Goal: Check status: Check status

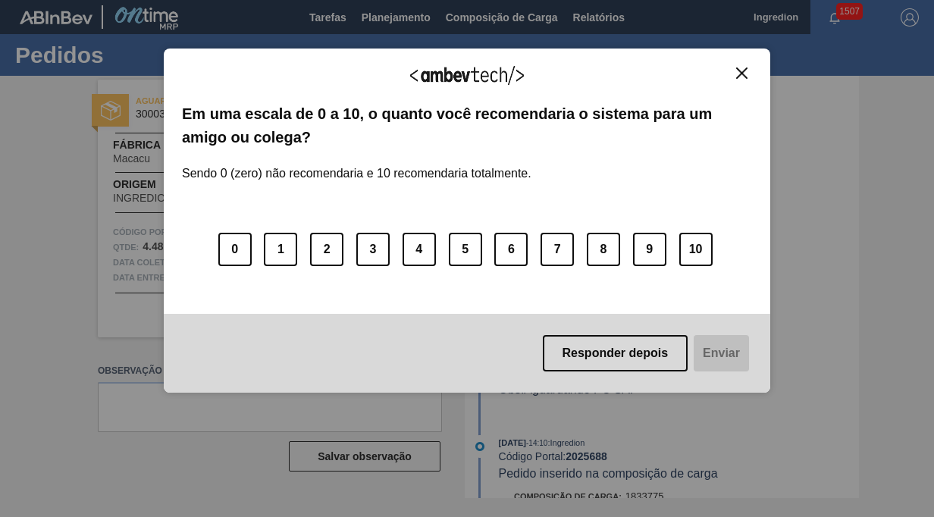
click at [740, 74] on img "Close" at bounding box center [741, 72] width 11 height 11
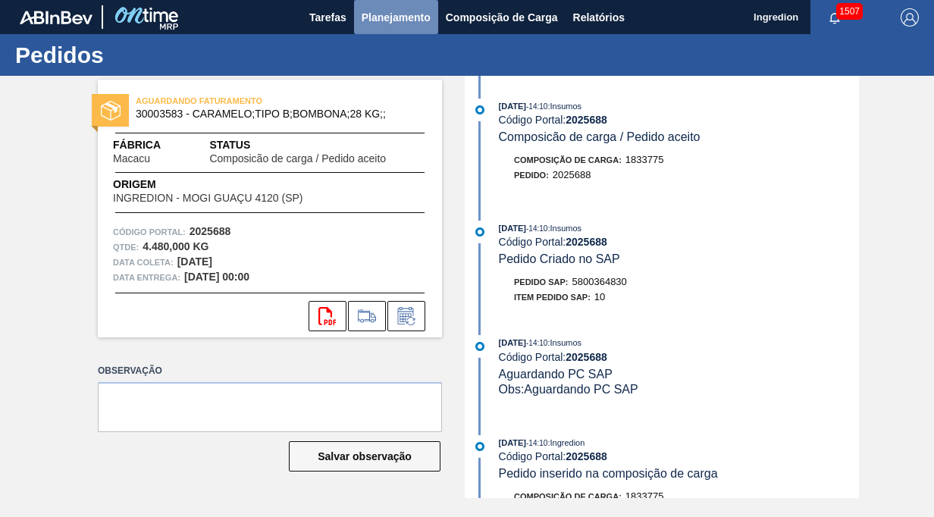
click at [415, 20] on span "Planejamento" at bounding box center [396, 17] width 69 height 18
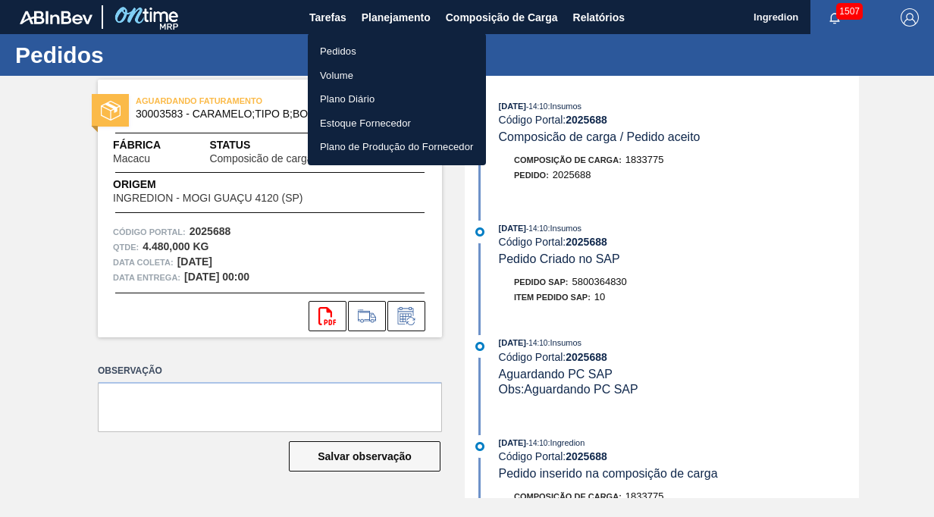
click at [359, 52] on li "Pedidos" at bounding box center [397, 51] width 178 height 24
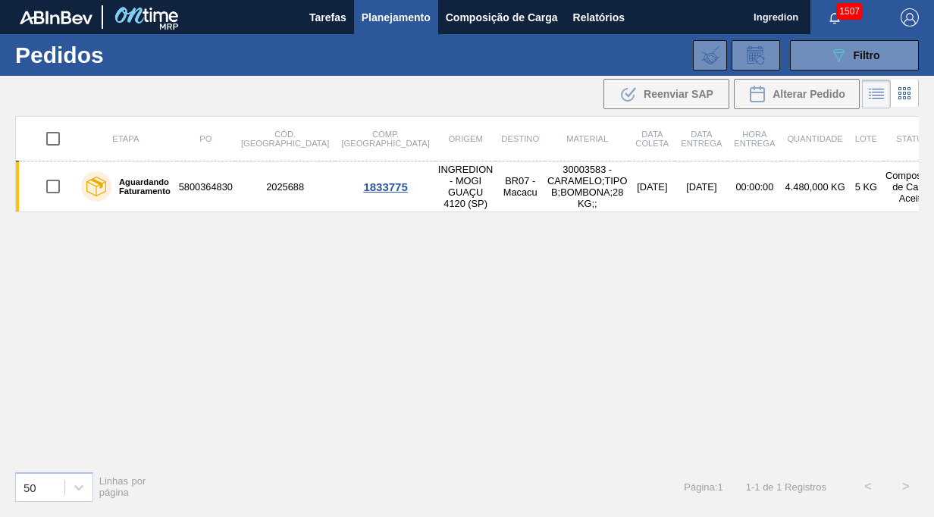
click at [910, 93] on icon at bounding box center [909, 93] width 3 height 3
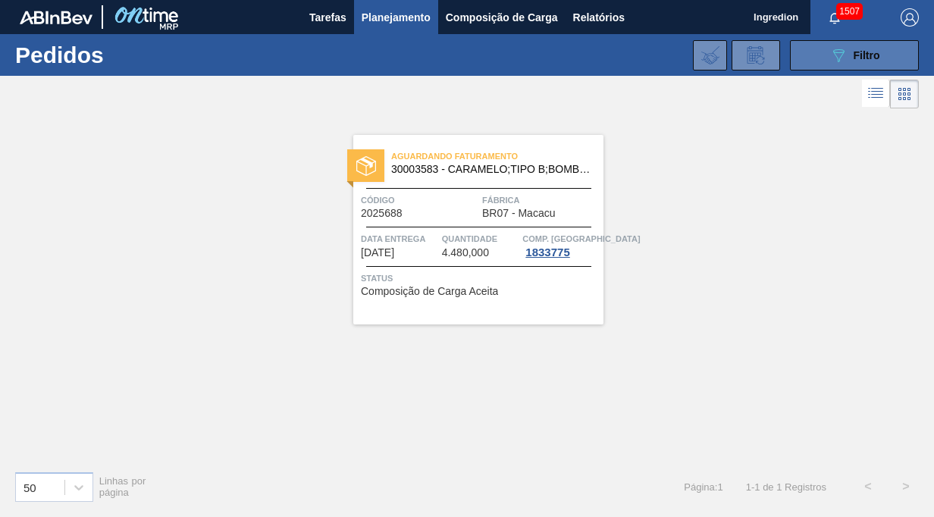
click at [859, 55] on span "Filtro" at bounding box center [867, 55] width 27 height 12
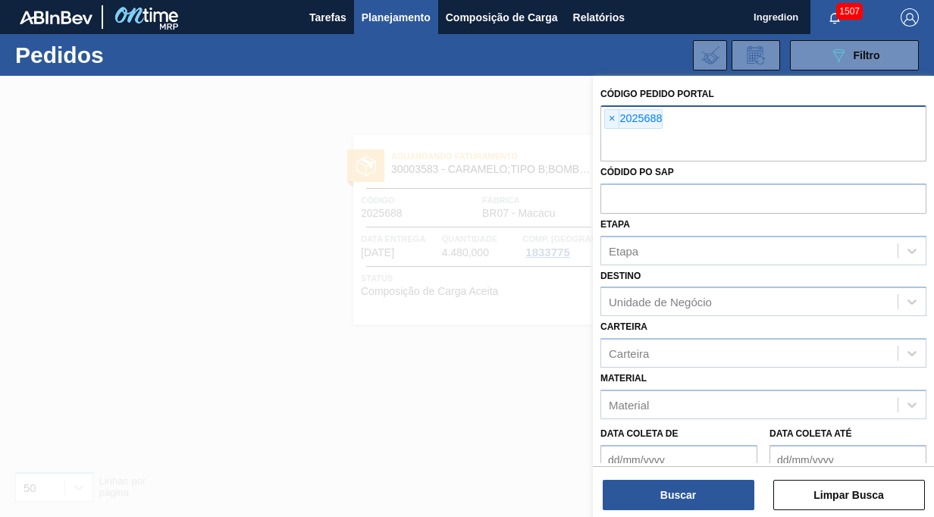
click at [613, 116] on span "×" at bounding box center [612, 119] width 14 height 18
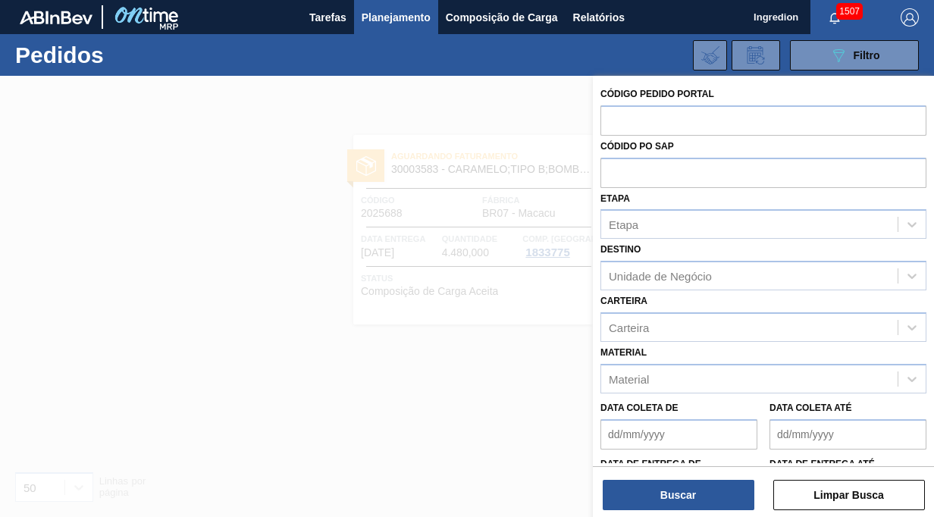
paste input "2027753"
type input "2027753"
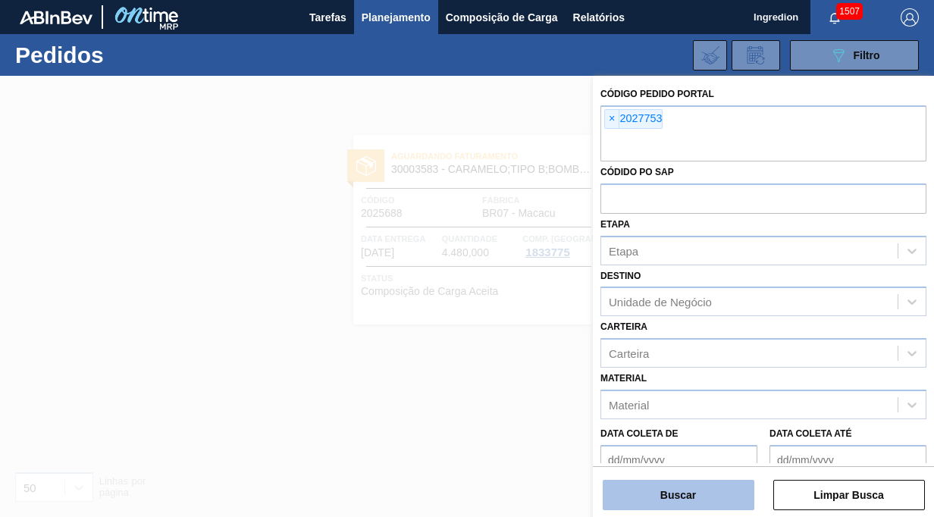
click at [670, 496] on button "Buscar" at bounding box center [679, 495] width 152 height 30
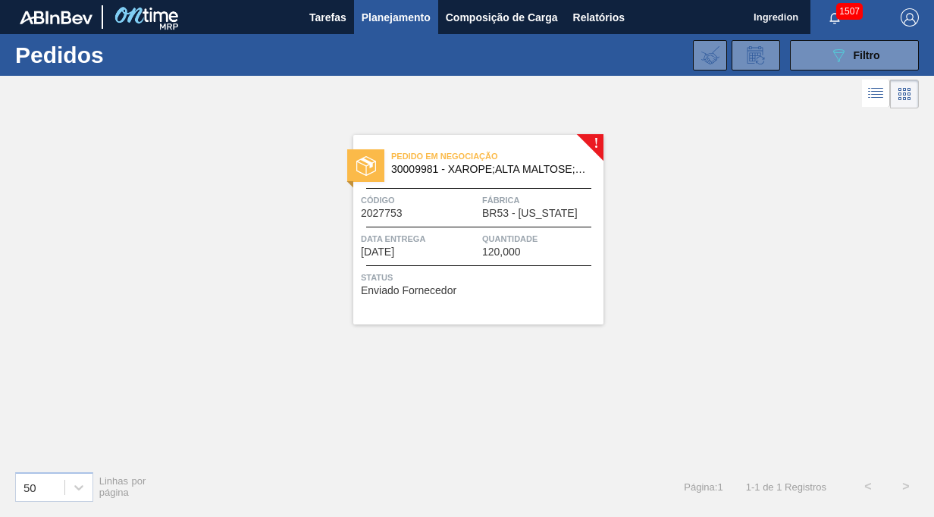
click at [444, 199] on span "Código" at bounding box center [420, 200] width 118 height 15
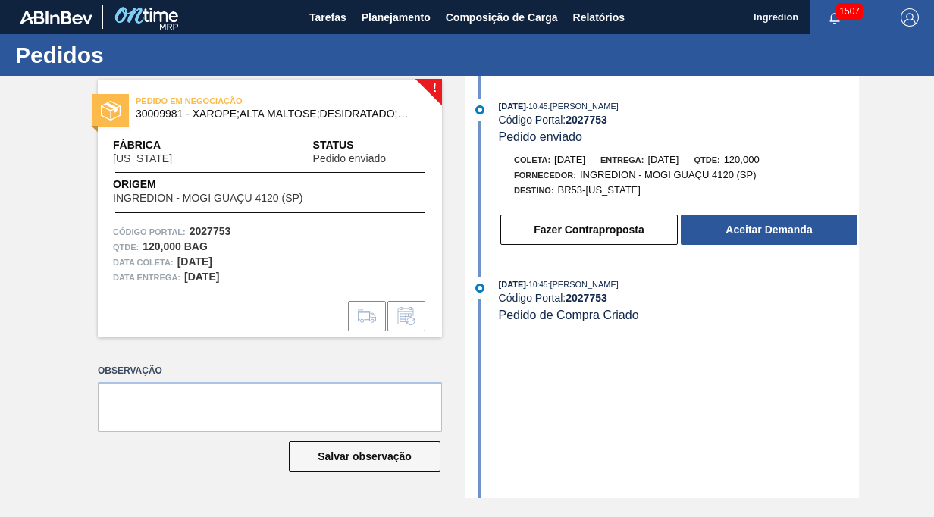
click at [143, 158] on span "[US_STATE]" at bounding box center [142, 158] width 59 height 11
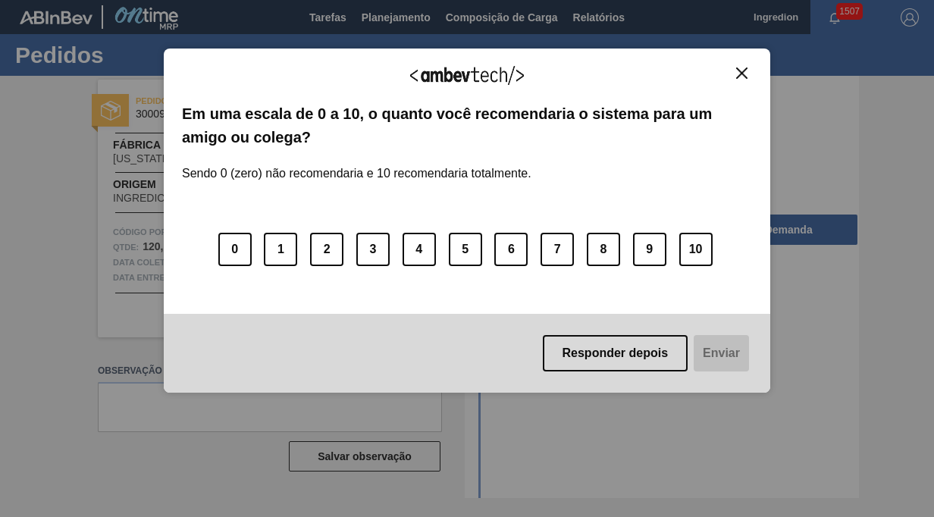
click at [741, 71] on img "Close" at bounding box center [741, 72] width 11 height 11
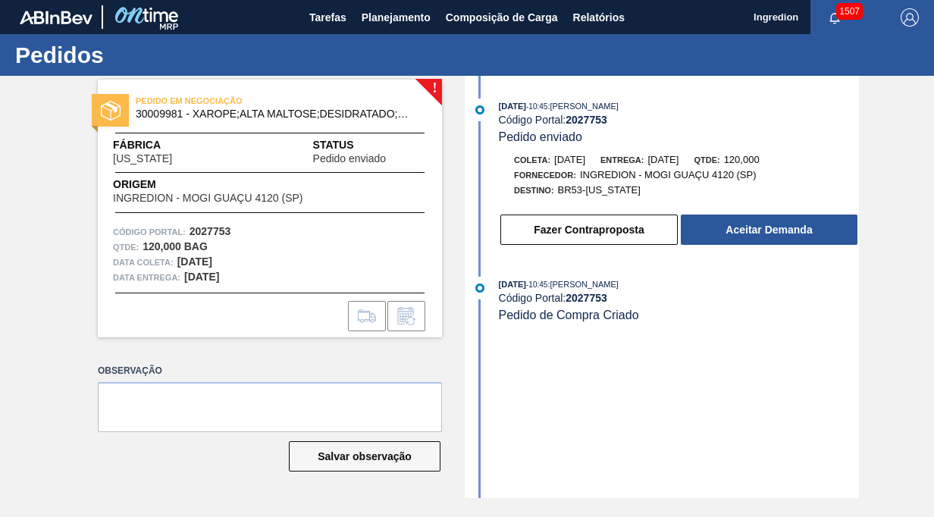
click at [842, 17] on span "1507" at bounding box center [849, 11] width 27 height 17
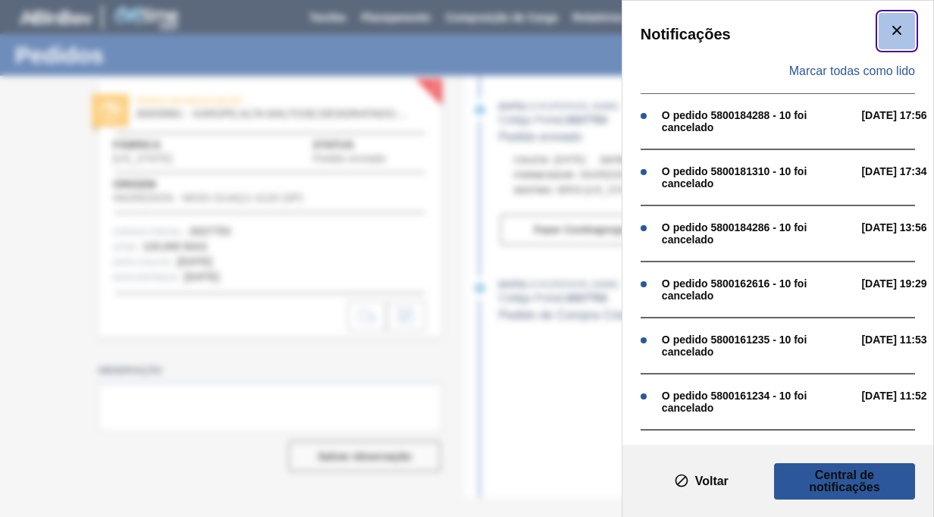
click at [902, 31] on icon "botão de ícone" at bounding box center [897, 30] width 18 height 18
